Goal: Task Accomplishment & Management: Use online tool/utility

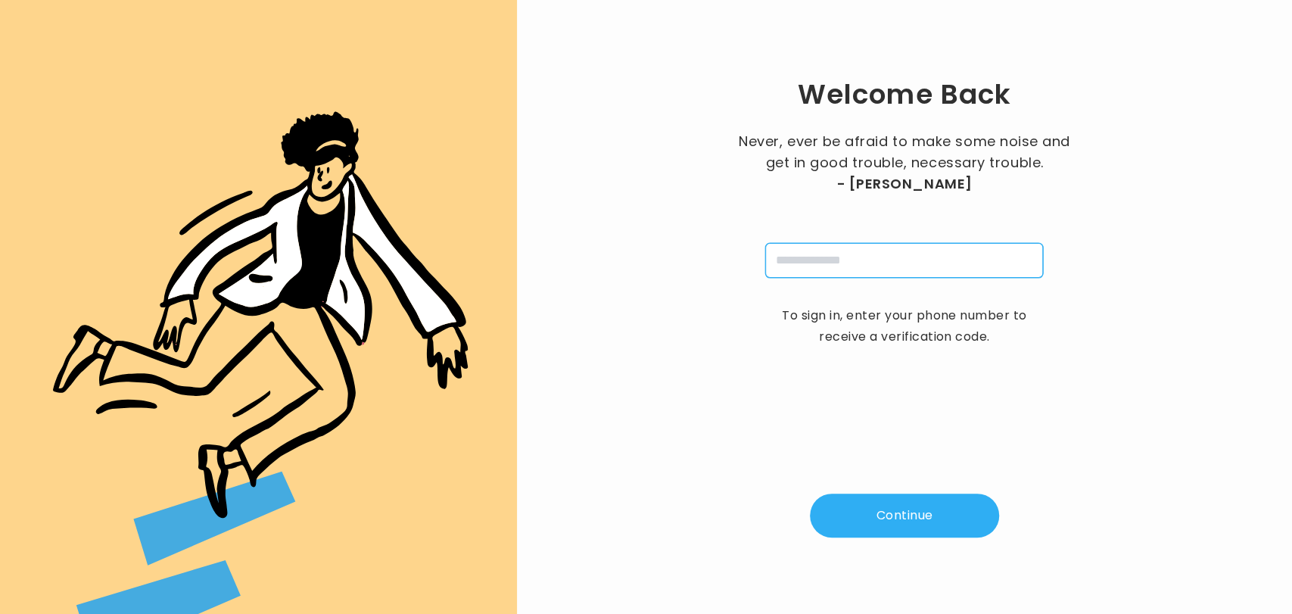
click at [873, 259] on input "tel" at bounding box center [904, 260] width 278 height 35
type input "**********"
click at [901, 507] on button "Continue" at bounding box center [904, 516] width 189 height 44
type input "*"
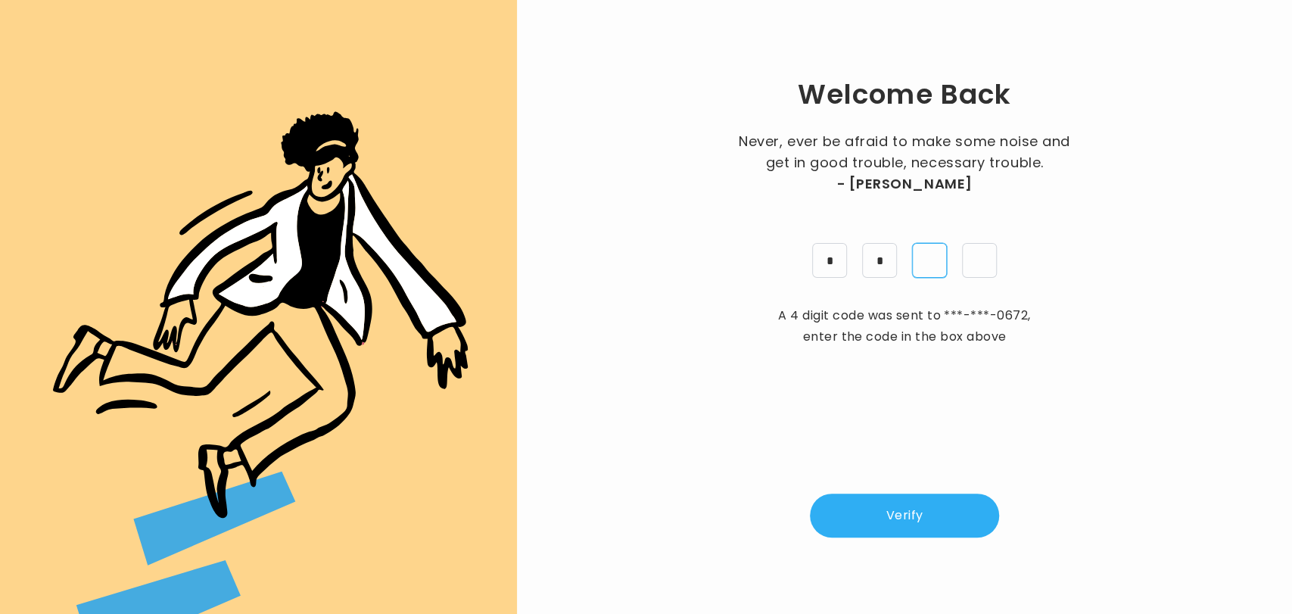
type input "*"
click at [900, 504] on button "Verify" at bounding box center [904, 516] width 189 height 44
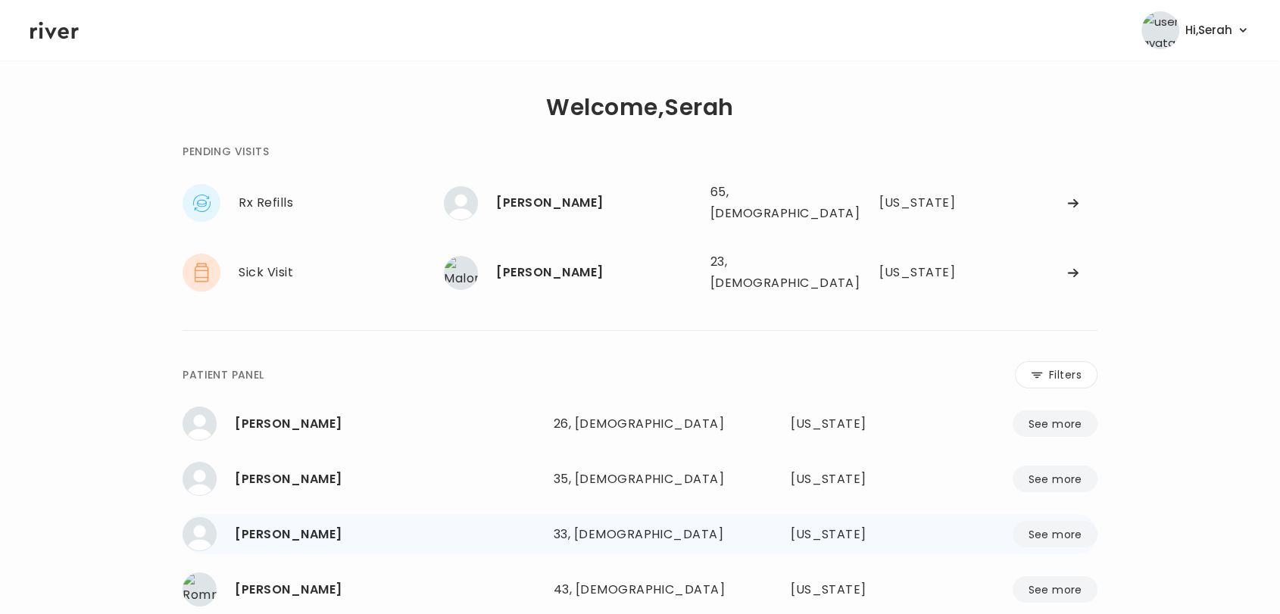
click at [853, 524] on div "[US_STATE]" at bounding box center [850, 534] width 121 height 21
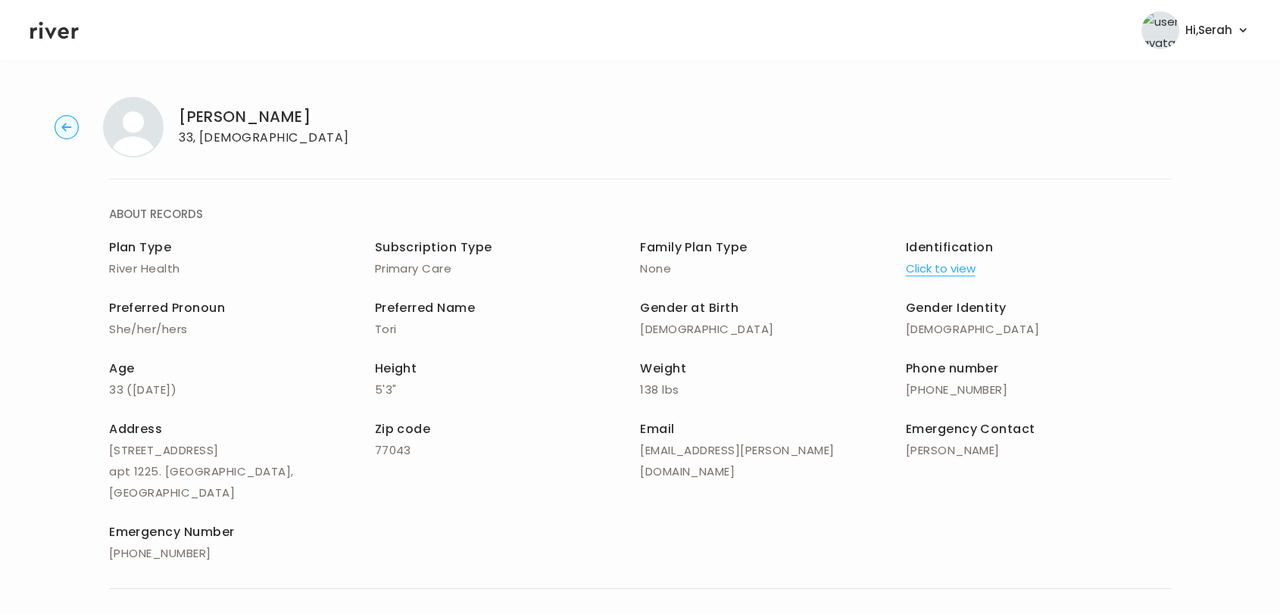
click at [52, 27] on icon at bounding box center [54, 30] width 48 height 23
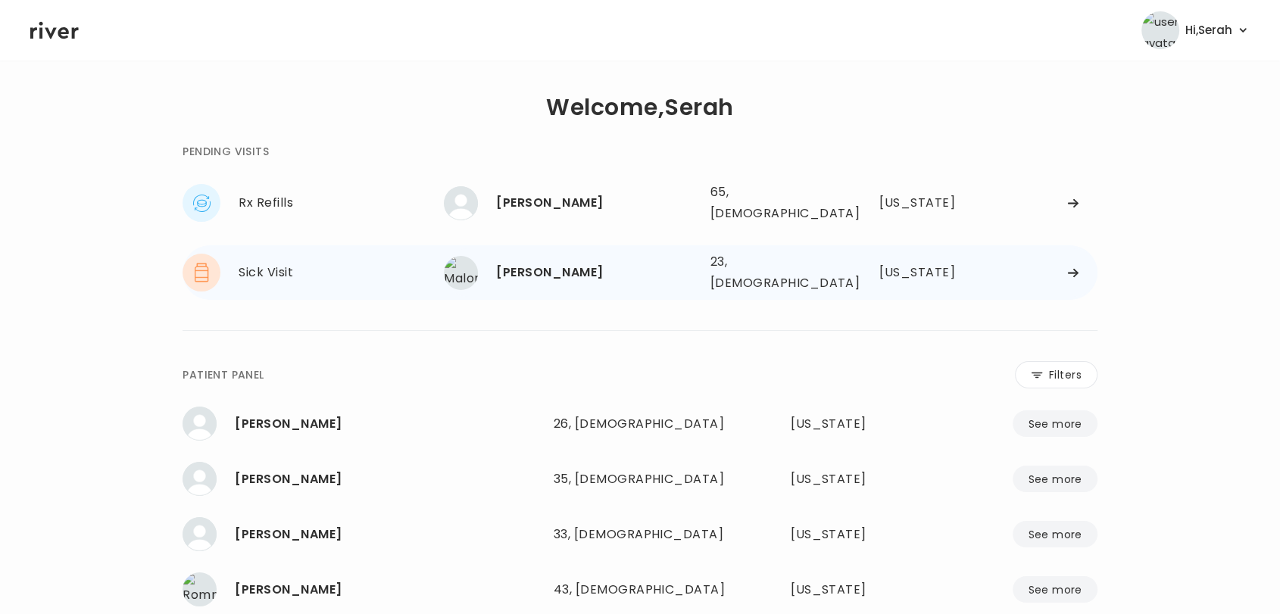
click at [545, 265] on div "[PERSON_NAME]" at bounding box center [596, 272] width 201 height 21
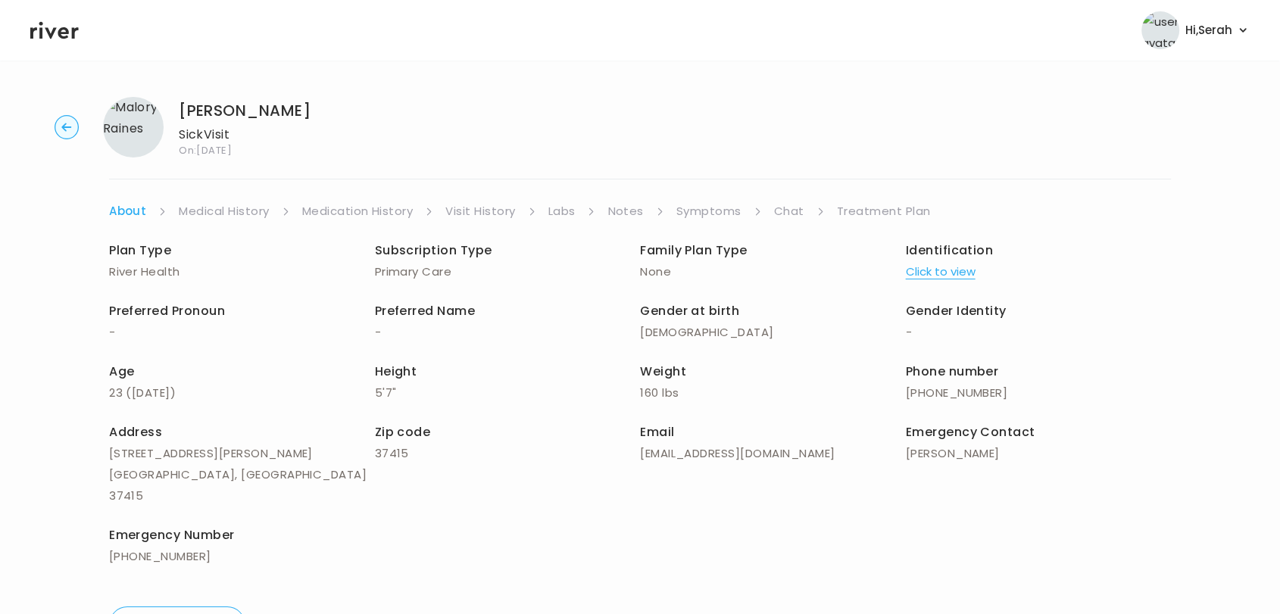
click at [784, 213] on link "Chat" at bounding box center [789, 211] width 30 height 21
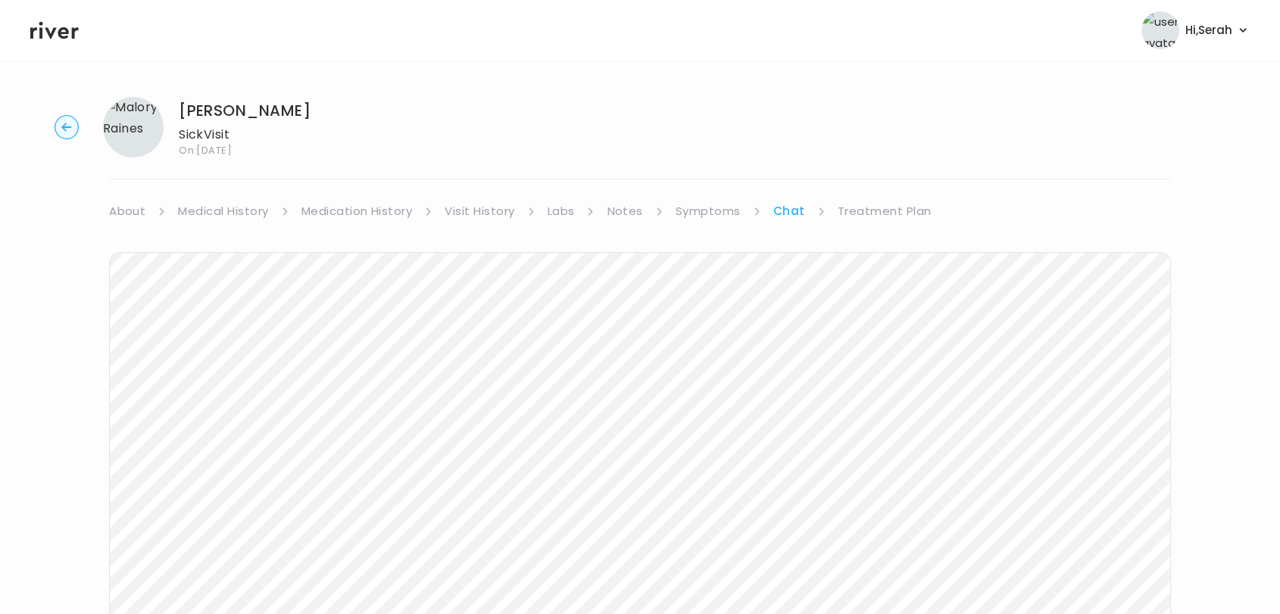
click at [56, 32] on icon at bounding box center [54, 30] width 48 height 23
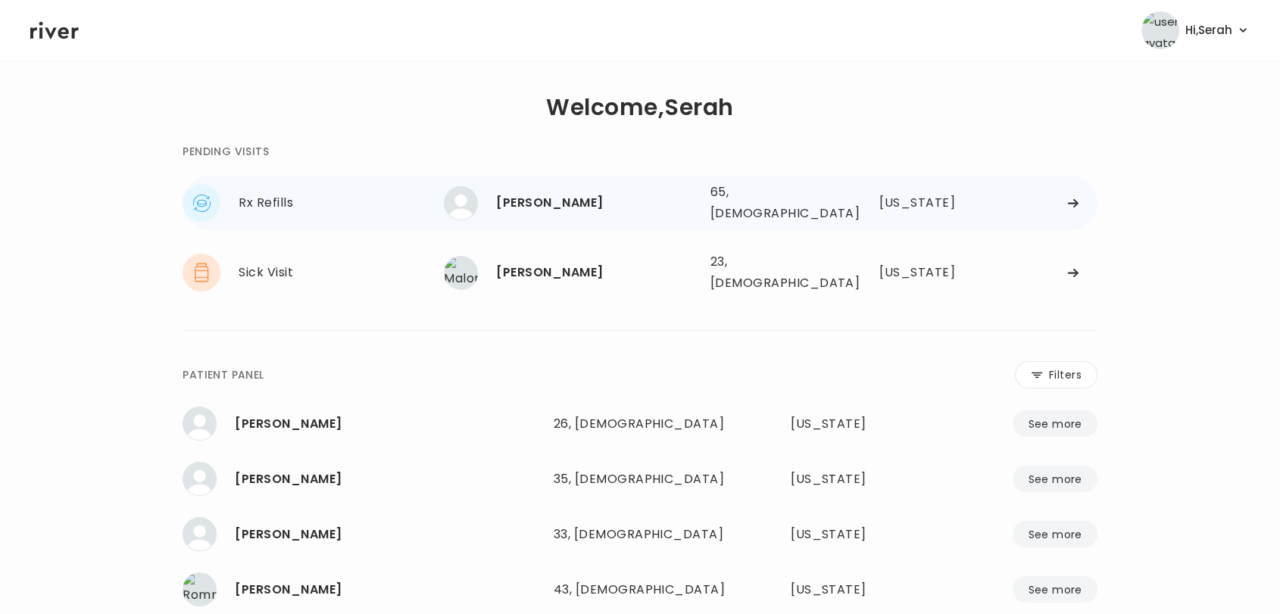
click at [600, 206] on div "[PERSON_NAME]" at bounding box center [596, 202] width 201 height 21
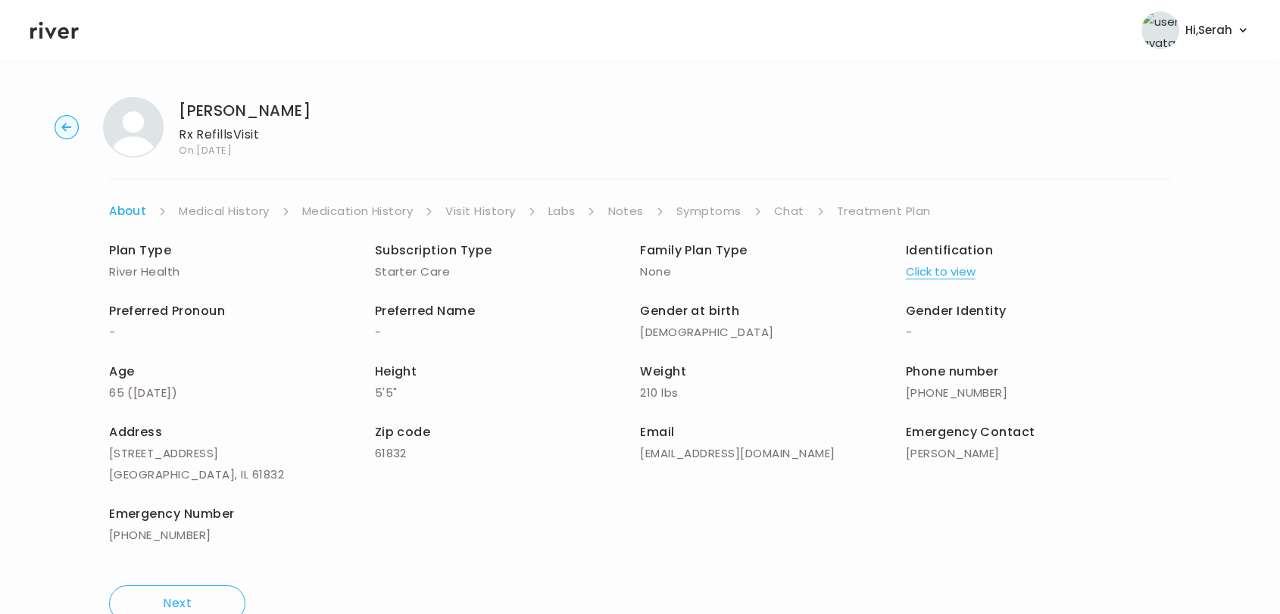
click at [710, 211] on link "Symptoms" at bounding box center [708, 211] width 65 height 21
